Goal: Task Accomplishment & Management: Use online tool/utility

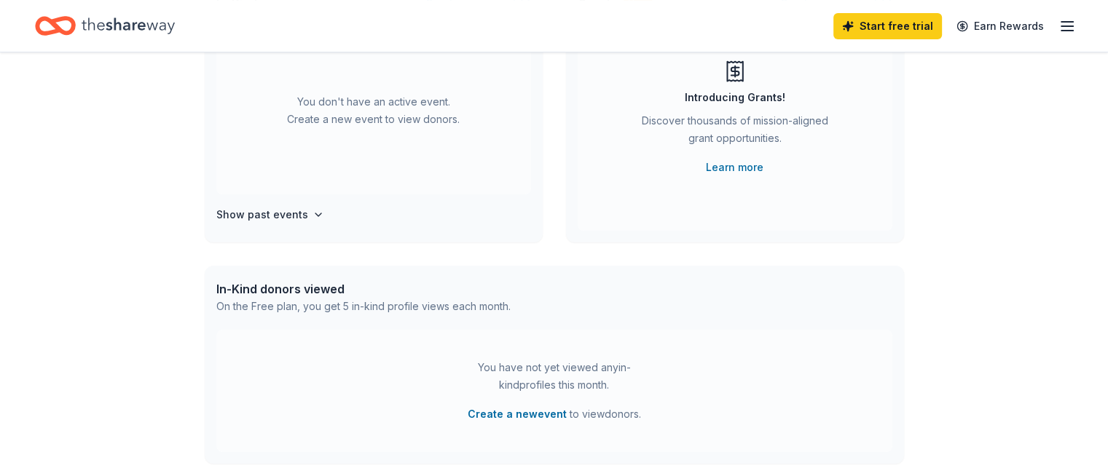
scroll to position [146, 0]
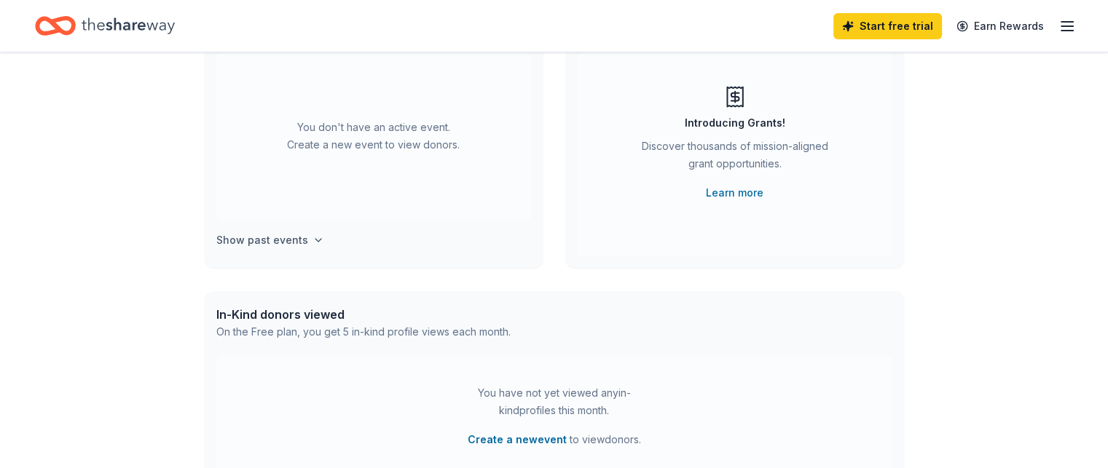
click at [313, 241] on icon "button" at bounding box center [319, 241] width 12 height 12
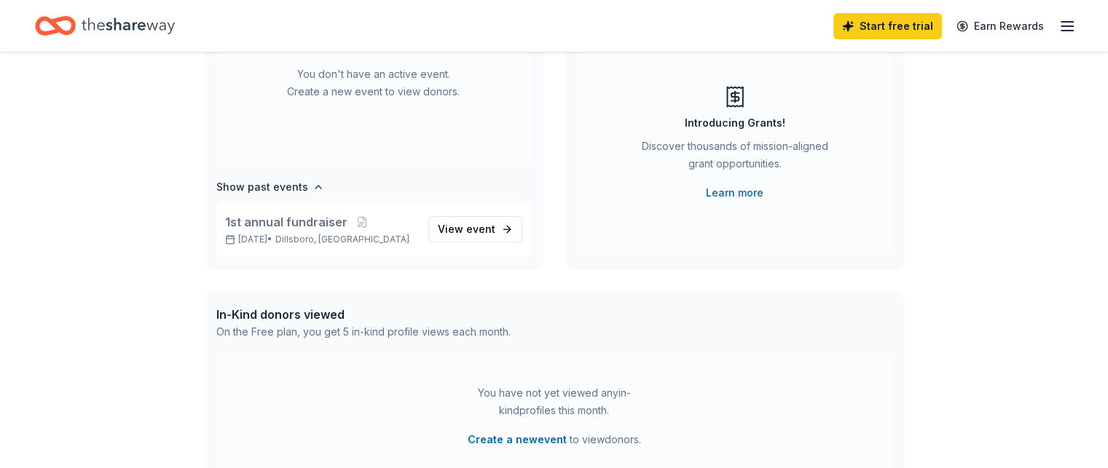
click at [1024, 223] on div "👋 Hi [PERSON_NAME] In-Kind Create new event You don't have an active event. Cre…" at bounding box center [554, 332] width 1108 height 851
click at [479, 228] on span "event" at bounding box center [480, 229] width 29 height 12
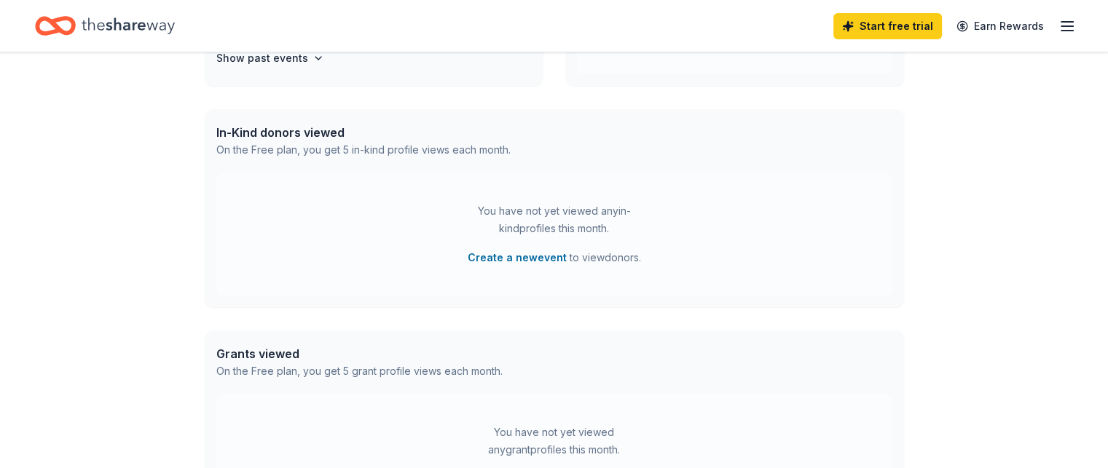
scroll to position [364, 0]
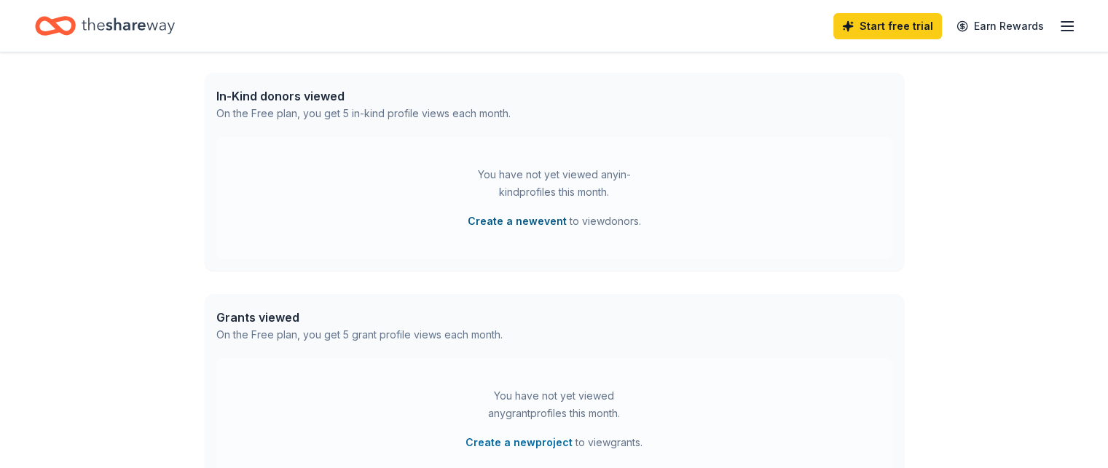
click at [523, 220] on button "Create a new event" at bounding box center [517, 221] width 99 height 17
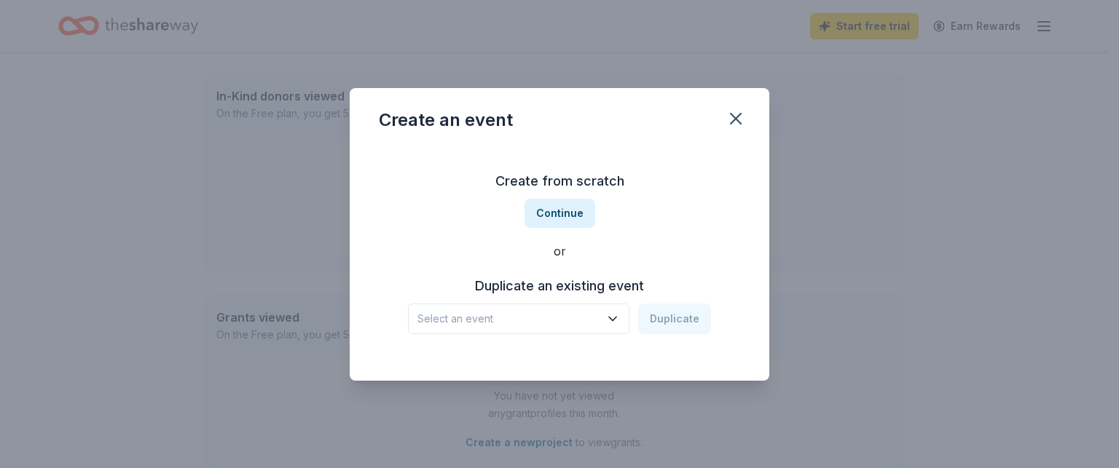
click at [612, 316] on icon "button" at bounding box center [612, 319] width 15 height 15
click at [871, 280] on div "Create an event Create from scratch Continue or Duplicate an existing event Sel…" at bounding box center [559, 234] width 1119 height 468
click at [732, 115] on icon "button" at bounding box center [736, 119] width 10 height 10
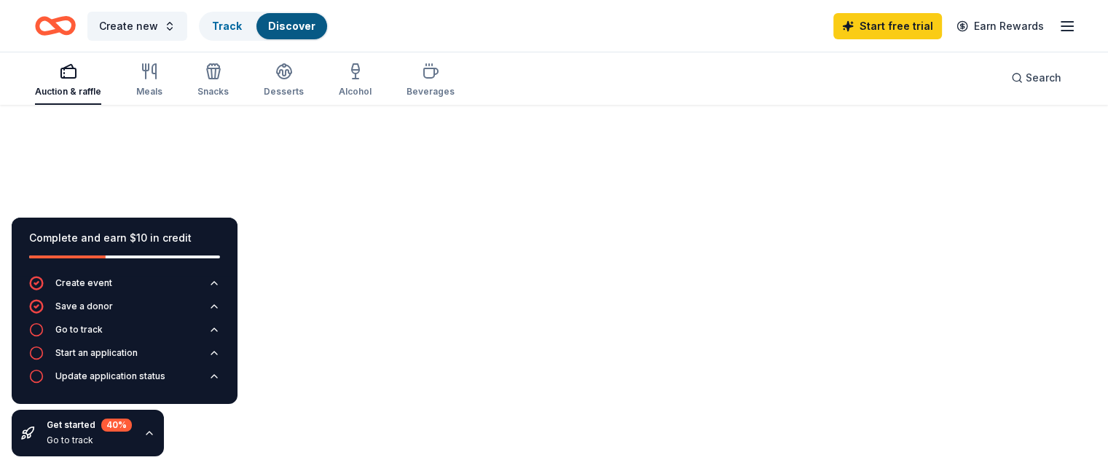
scroll to position [106, 0]
